Goal: Task Accomplishment & Management: Manage account settings

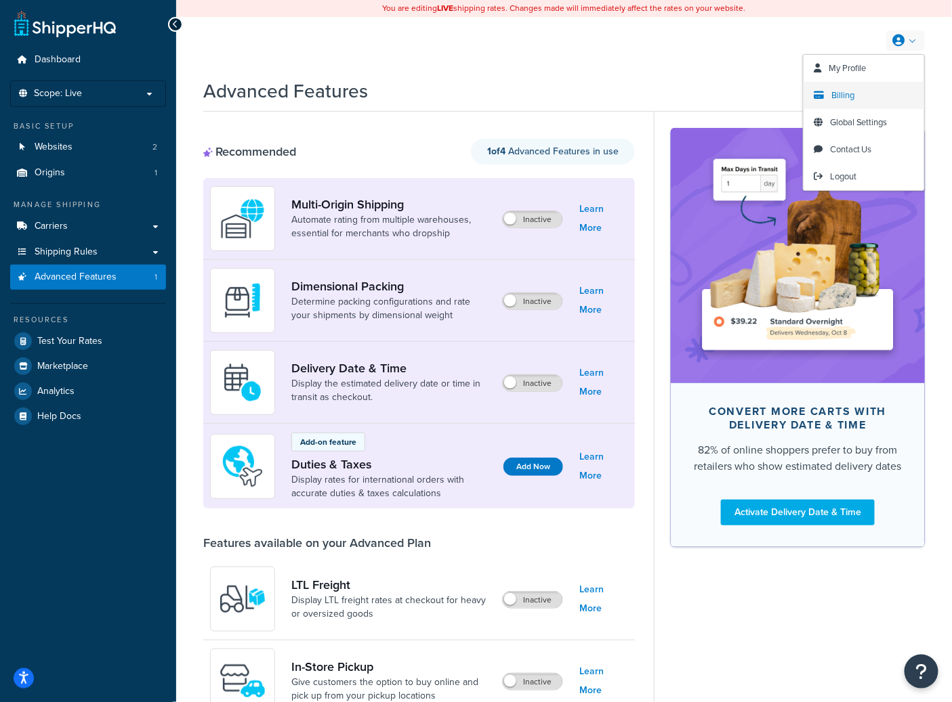
click at [857, 96] on link "Billing" at bounding box center [863, 95] width 121 height 27
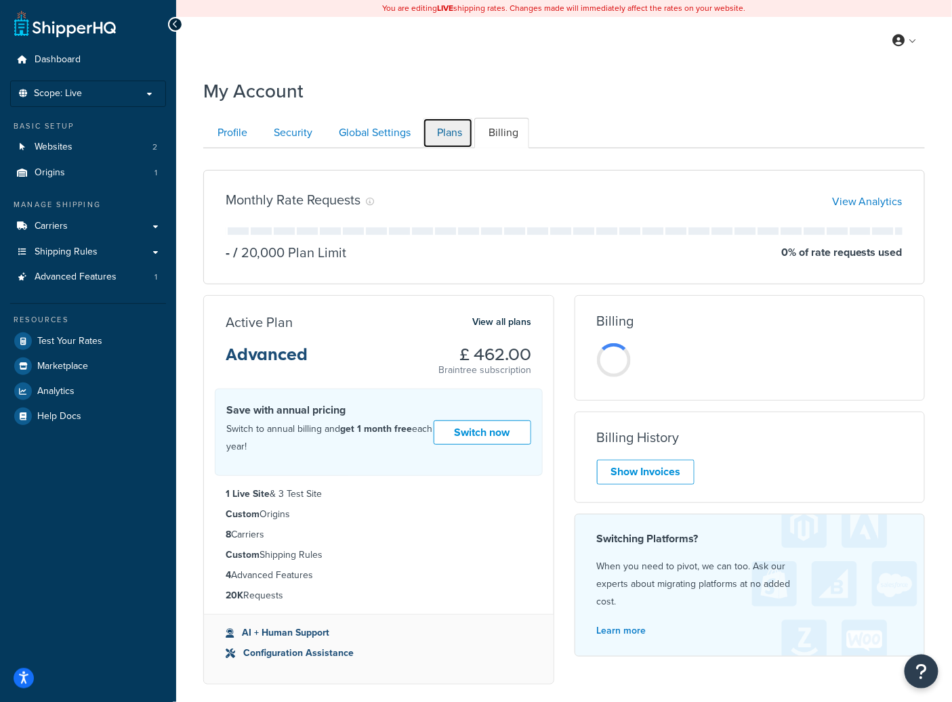
click at [455, 141] on link "Plans" at bounding box center [448, 133] width 50 height 30
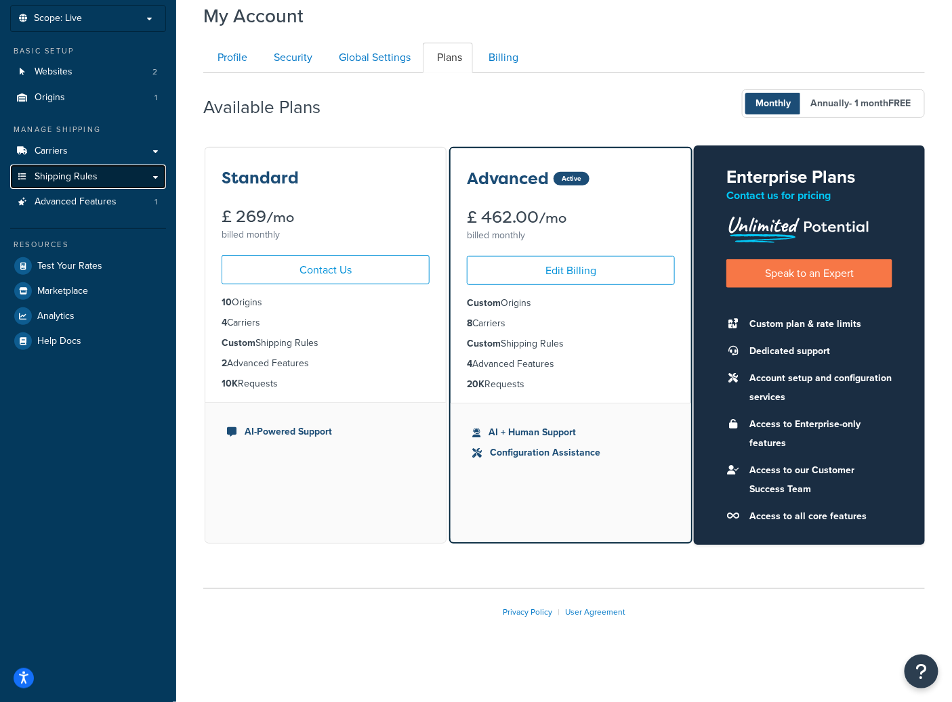
click at [85, 175] on span "Shipping Rules" at bounding box center [66, 177] width 63 height 12
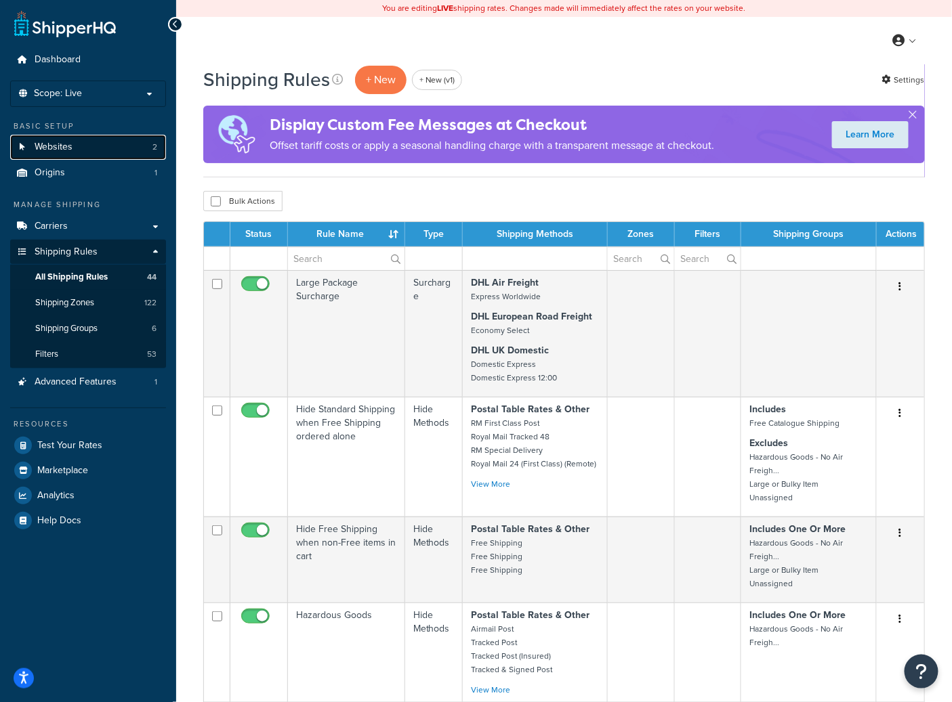
click at [85, 149] on link "Websites 2" at bounding box center [88, 147] width 156 height 25
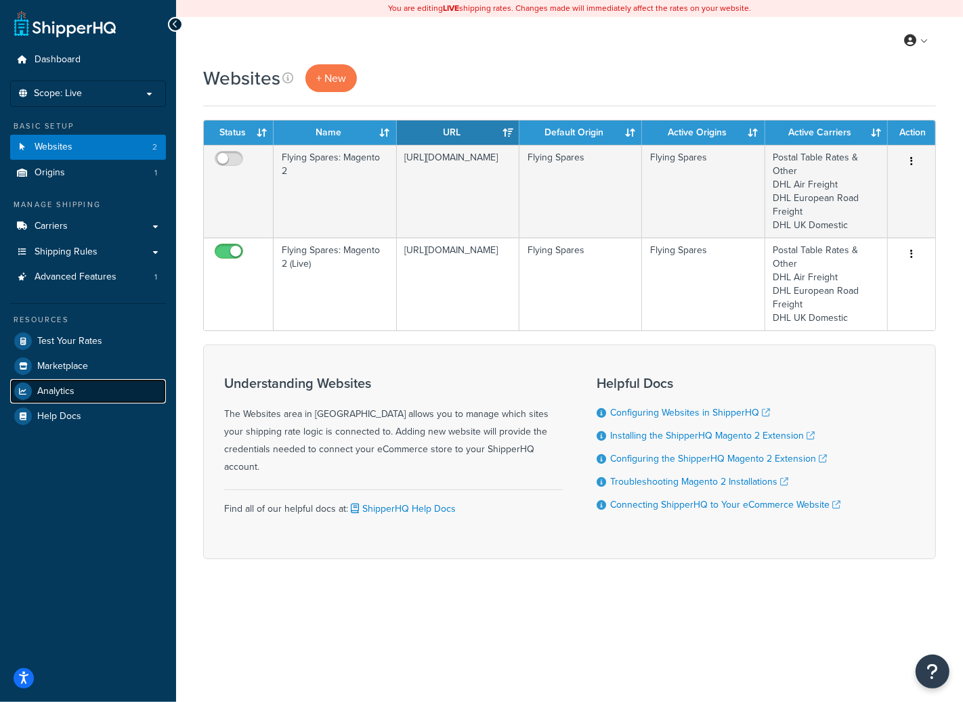
click at [72, 386] on span "Analytics" at bounding box center [55, 392] width 37 height 12
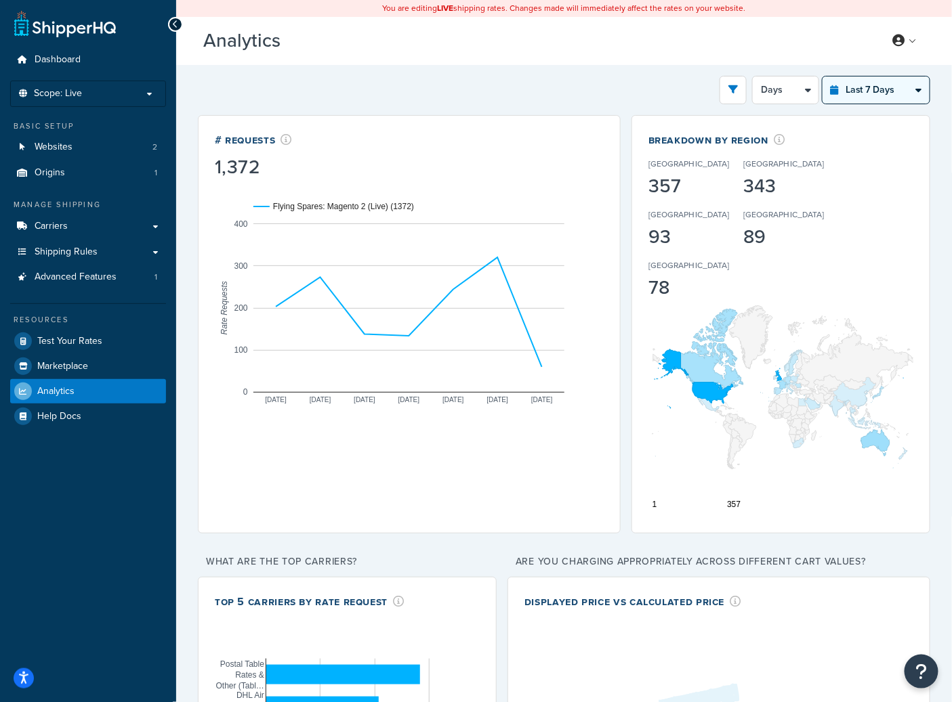
click at [893, 94] on select "Last 24 Hours Last 7 Days Last 30 Days Last 3 Months Last 6 Months Last 12 Mont…" at bounding box center [875, 90] width 107 height 27
select select "last_year"
click at [822, 77] on select "Last 24 Hours Last 7 Days Last 30 Days Last 3 Months Last 6 Months Last 12 Mont…" at bounding box center [875, 90] width 107 height 27
select select "1M"
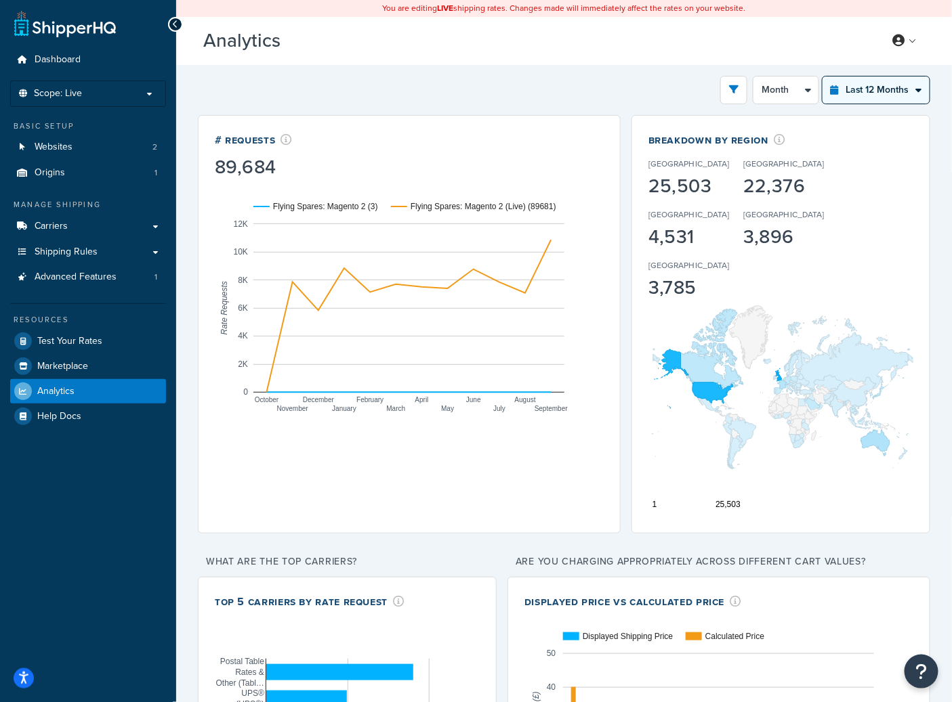
click at [912, 81] on select "Last 24 Hours Last 7 Days Last 30 Days Last 3 Months Last 6 Months Last 12 Mont…" at bounding box center [875, 90] width 107 height 27
select select "last_3_months"
click at [822, 77] on select "Last 24 Hours Last 7 Days Last 30 Days Last 3 Months Last 6 Months Last 12 Mont…" at bounding box center [875, 90] width 107 height 27
select select "1w"
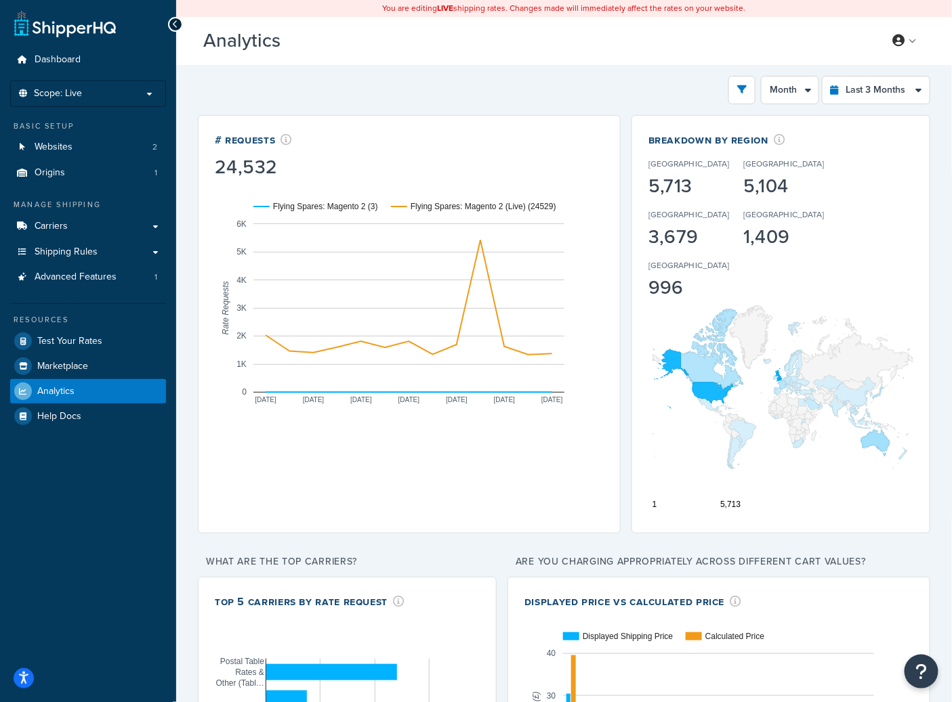
click at [627, 297] on div "# Requests 24,532 Flying Spares: Magento 2 (3) Flying Spares: Magento 2 (Live) …" at bounding box center [564, 503] width 732 height 777
click at [902, 90] on select "Last 24 Hours Last 7 Days Last 30 Days Last 3 Months Last 6 Months Last 12 Mont…" at bounding box center [875, 90] width 107 height 27
select select "last_7_days"
click at [822, 77] on select "Last 24 Hours Last 7 Days Last 30 Days Last 3 Months Last 6 Months Last 12 Mont…" at bounding box center [875, 90] width 107 height 27
select select "1d"
